Goal: Information Seeking & Learning: Learn about a topic

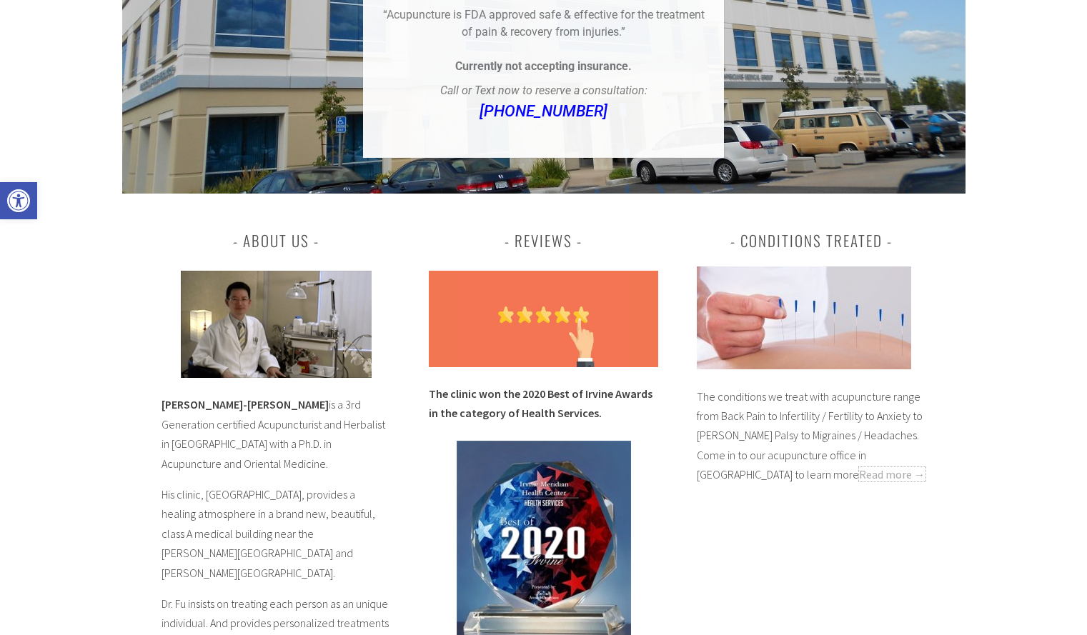
click at [859, 467] on link "Read more →" at bounding box center [892, 474] width 66 height 14
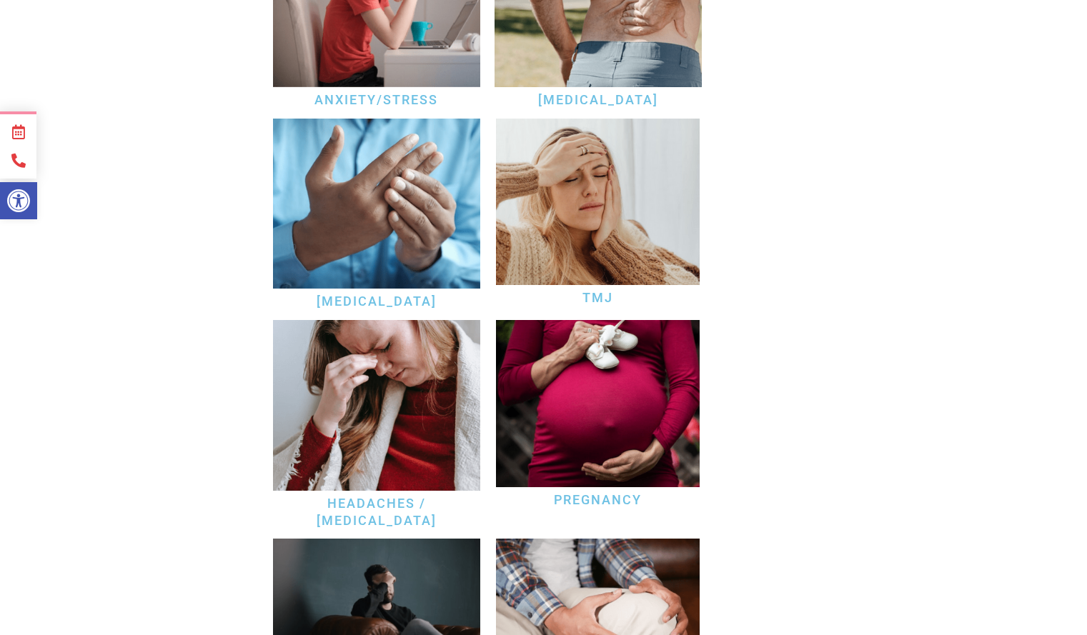
scroll to position [599, 0]
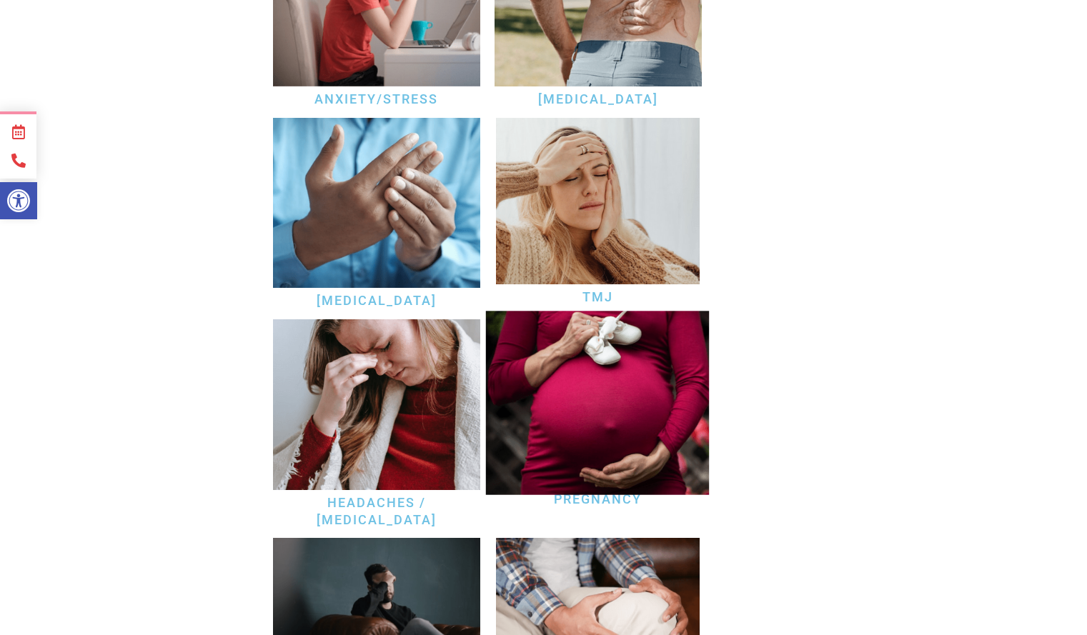
click at [557, 390] on img at bounding box center [598, 403] width 224 height 184
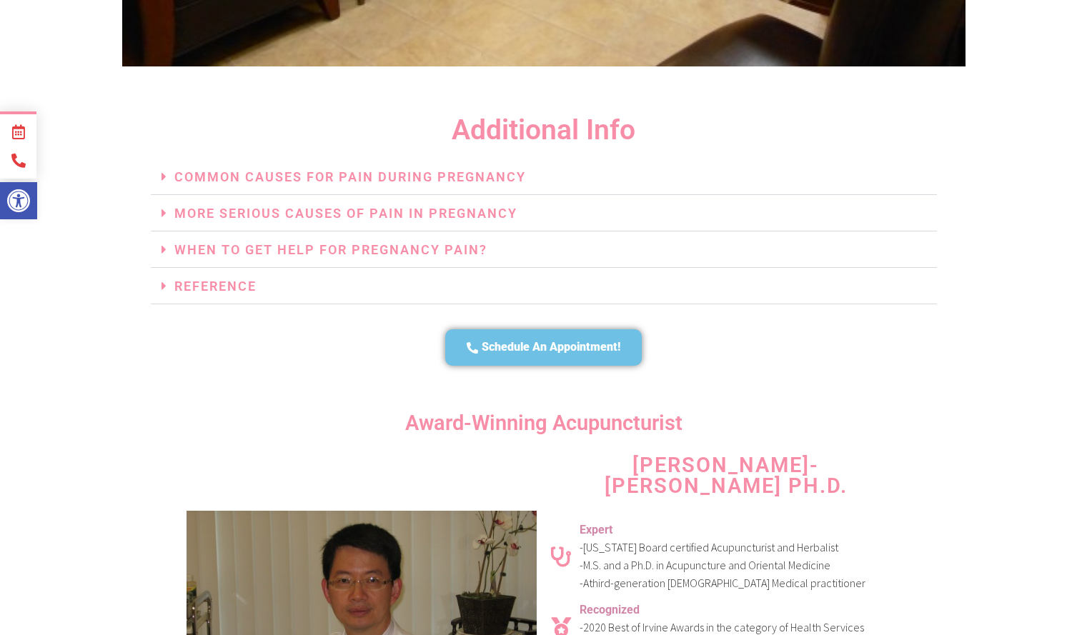
scroll to position [2808, 0]
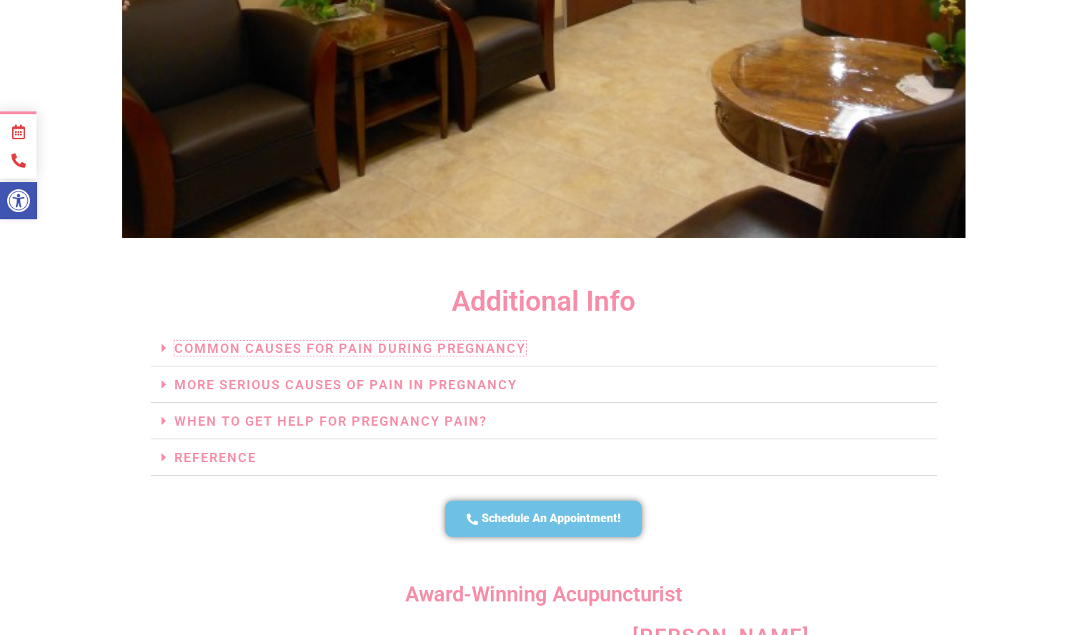
click at [433, 341] on link "Common Causes For Pain During Pregnancy" at bounding box center [350, 348] width 352 height 15
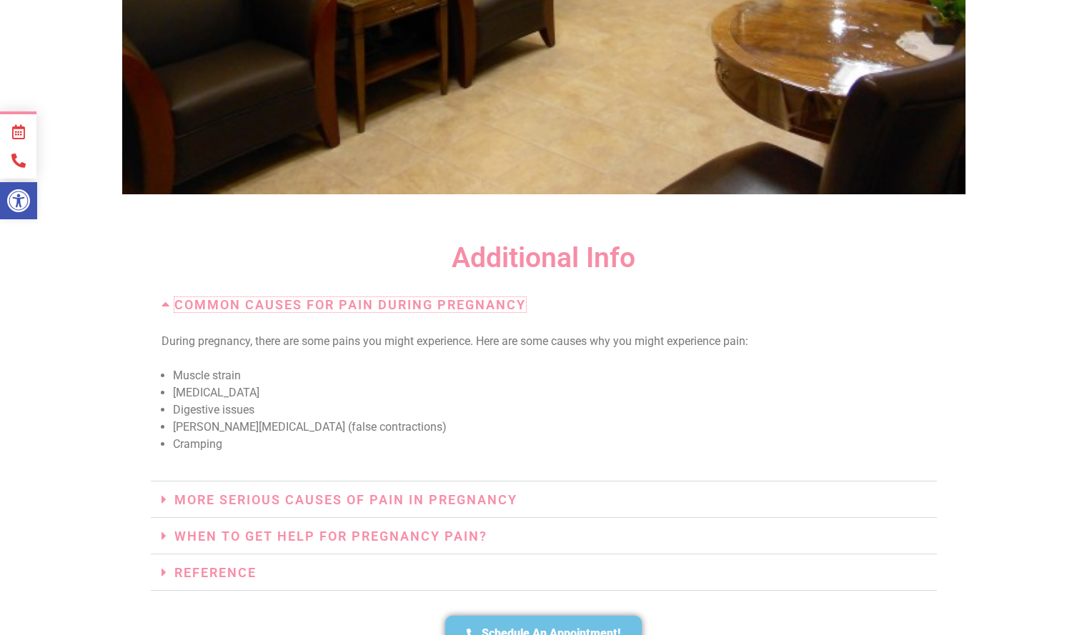
scroll to position [2853, 0]
click at [422, 492] on link "More Serious Causes Of Pain In Pregnancy" at bounding box center [345, 499] width 343 height 15
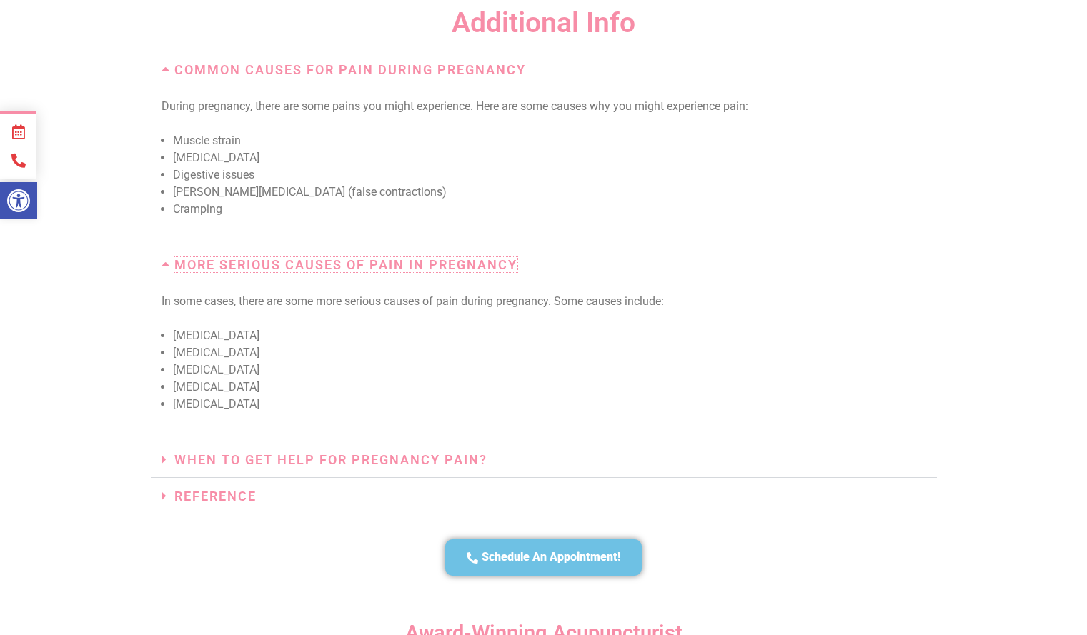
scroll to position [3099, 0]
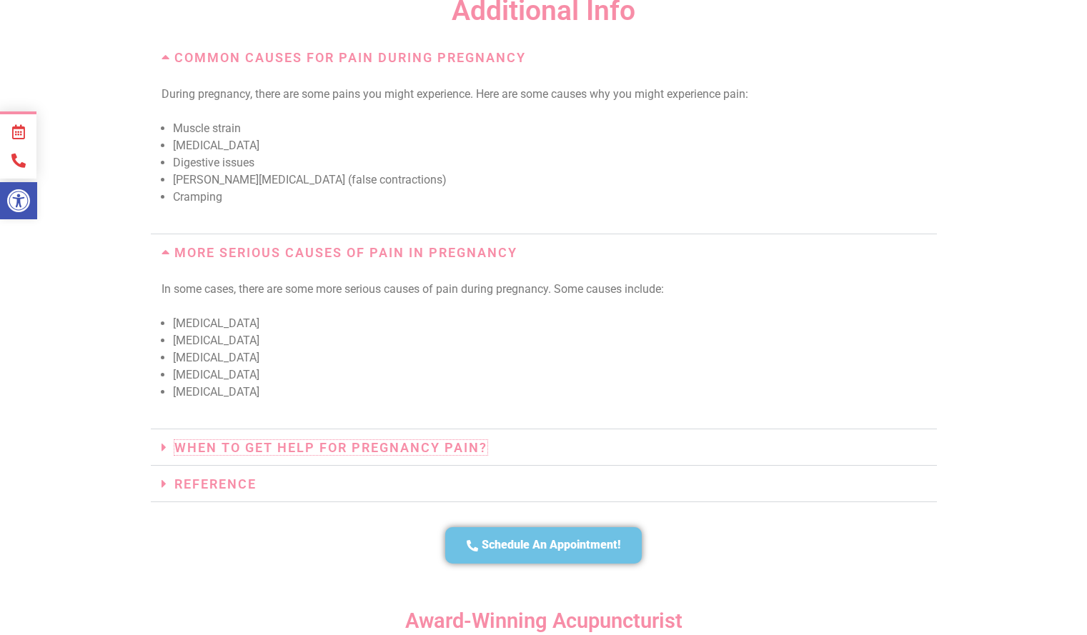
click at [226, 440] on link "When To Get Help For Pregnancy Pain?" at bounding box center [330, 447] width 313 height 15
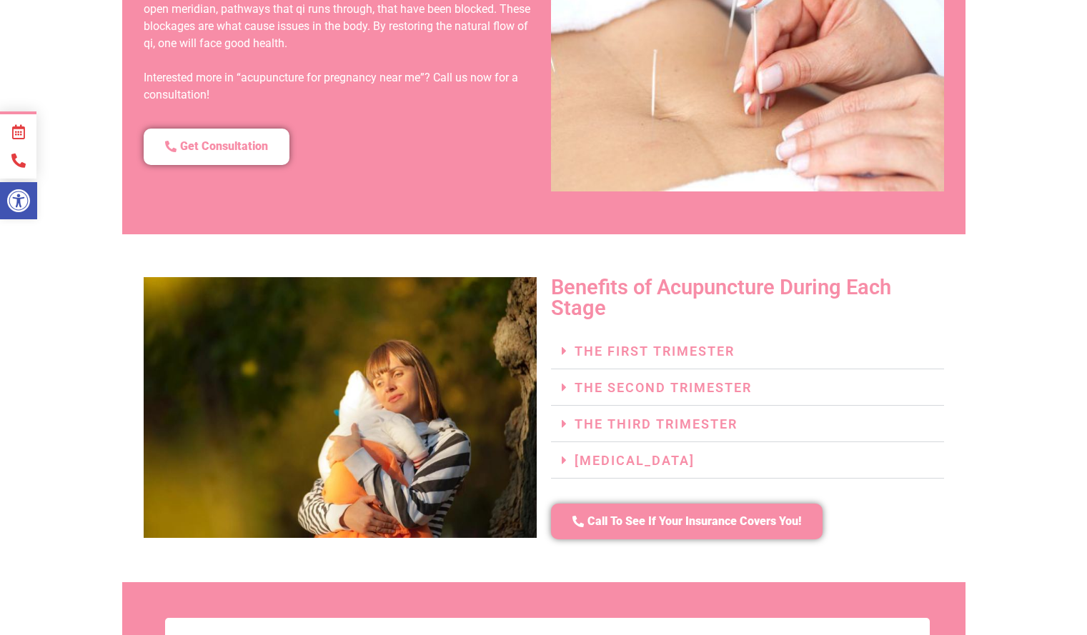
scroll to position [1416, 0]
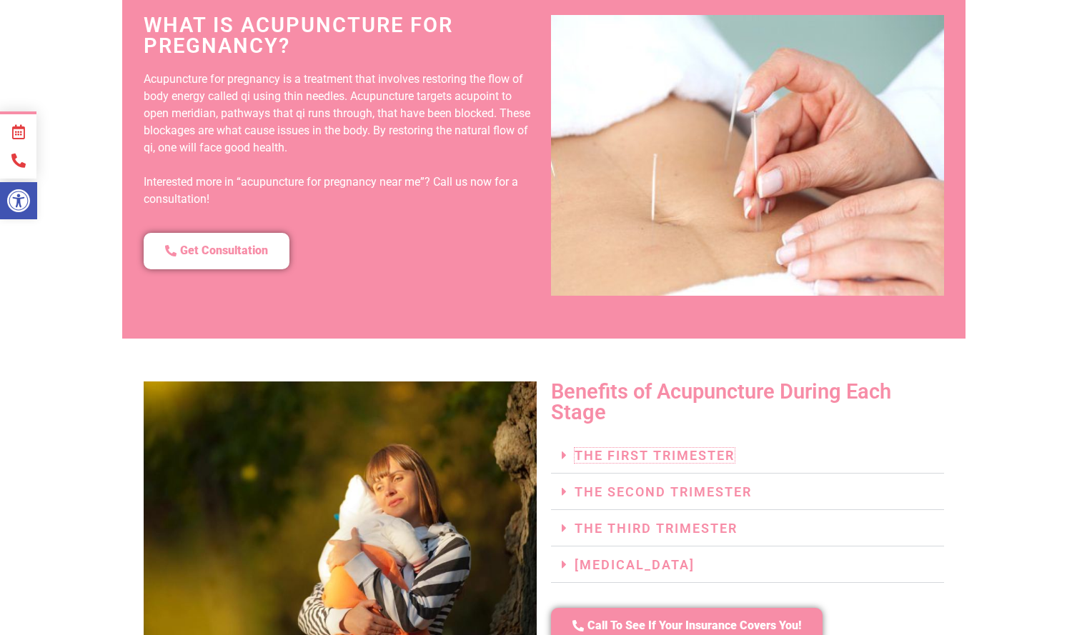
click at [664, 448] on link "The First Trimester" at bounding box center [655, 455] width 160 height 15
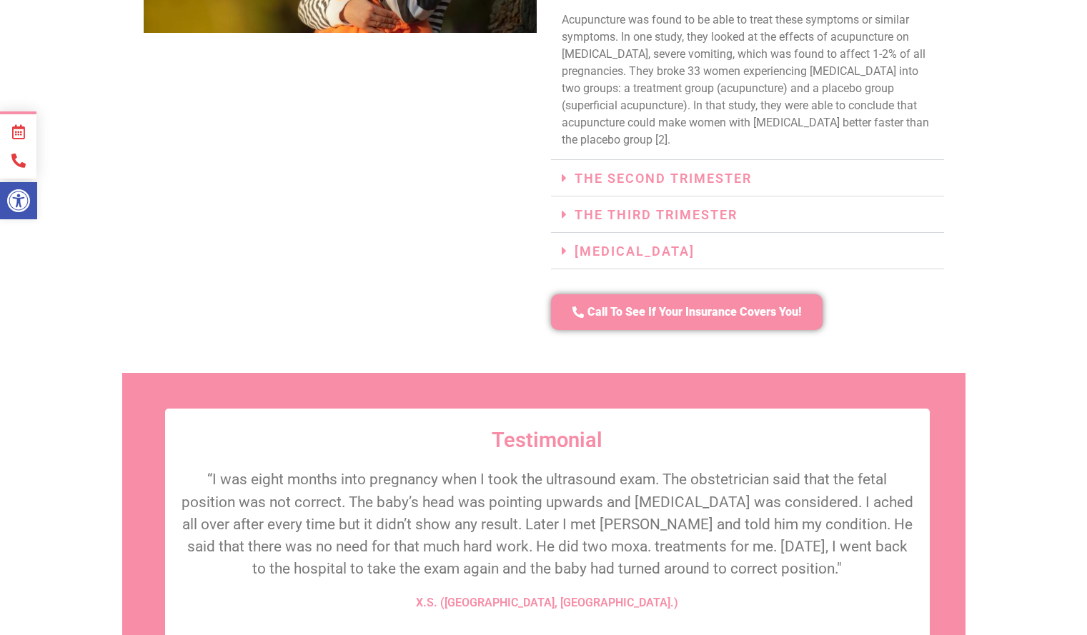
scroll to position [2024, 0]
click at [742, 172] on link "The Second Trimester" at bounding box center [663, 179] width 177 height 15
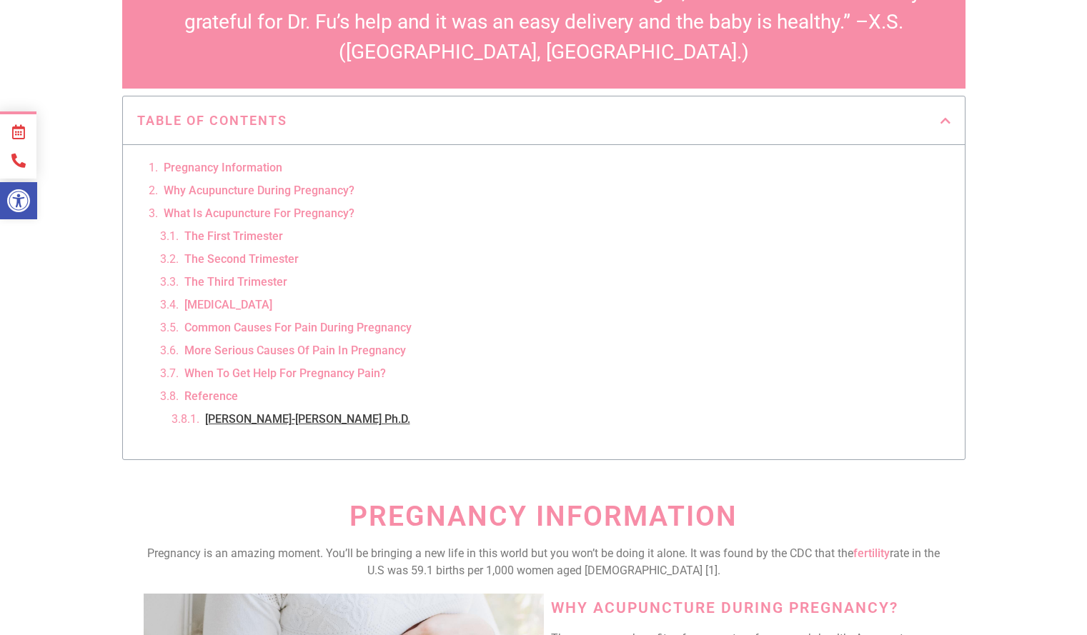
scroll to position [0, 0]
